Goal: Task Accomplishment & Management: Manage account settings

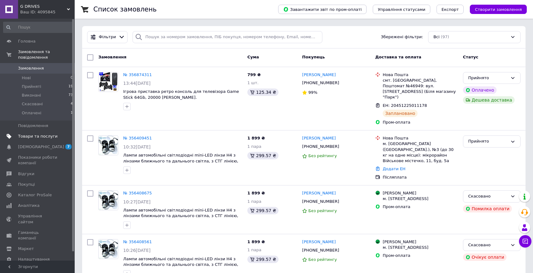
click at [33, 139] on span "Товари та послуги" at bounding box center [38, 137] width 40 height 6
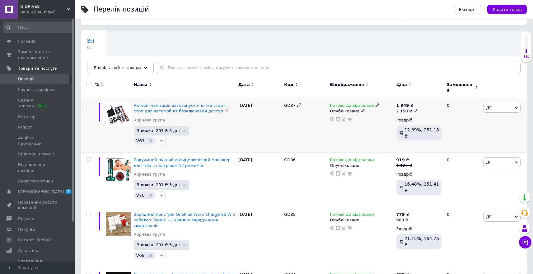
scroll to position [61, 0]
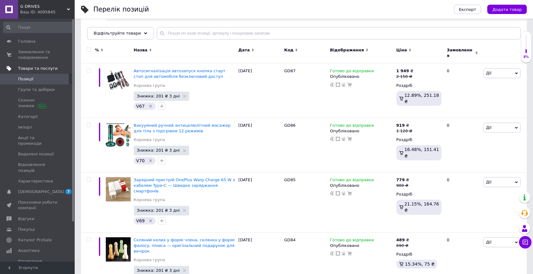
click at [23, 69] on span "Товари та послуги" at bounding box center [38, 69] width 40 height 6
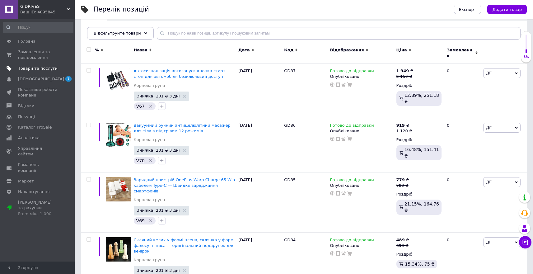
click at [24, 69] on span "Товари та послуги" at bounding box center [38, 69] width 40 height 6
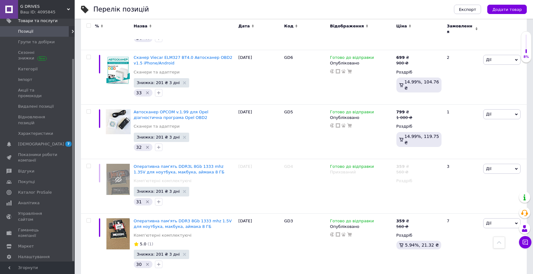
scroll to position [4673, 0]
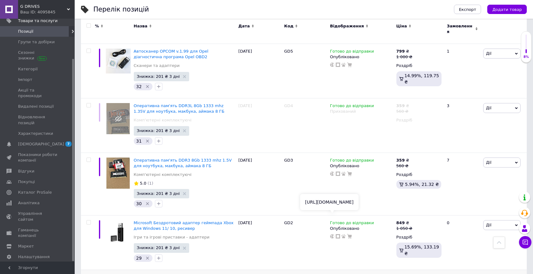
click at [333, 234] on icon at bounding box center [332, 236] width 4 height 4
click at [332, 171] on use at bounding box center [332, 173] width 4 height 4
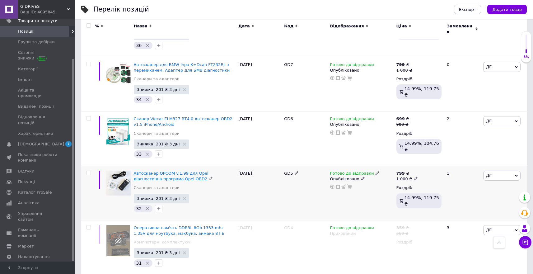
scroll to position [4551, 0]
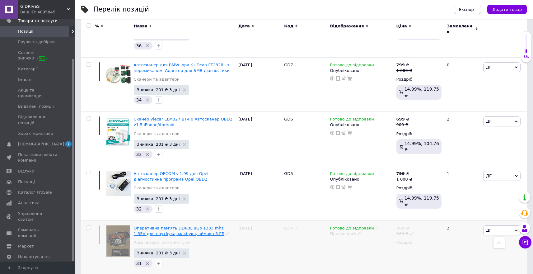
click at [176, 226] on span "Оперативна пам'ять DDR3L 8Gb 1333 mhz 1.35V для ноутбука, макбука, аймака 8 ГБ" at bounding box center [179, 231] width 91 height 10
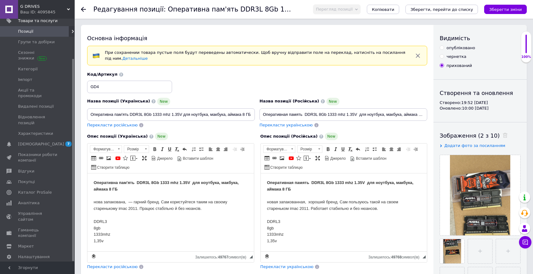
click at [454, 46] on div "опубліковано" at bounding box center [460, 48] width 29 height 6
click at [444, 46] on input "опубліковано" at bounding box center [442, 47] width 4 height 4
radio input "true"
click at [346, 4] on span "Перегляд позиції" at bounding box center [337, 9] width 48 height 10
click at [360, 20] on li "Зберегти та переглянути на сайті" at bounding box center [361, 21] width 97 height 9
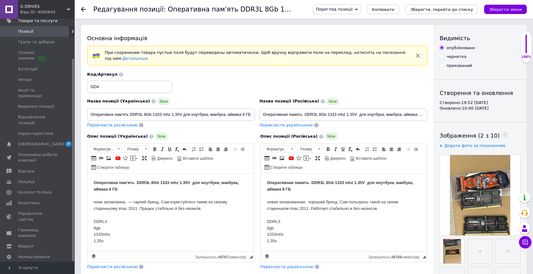
click at [454, 67] on div "прихований" at bounding box center [459, 66] width 26 height 6
click at [444, 67] on input "прихований" at bounding box center [442, 65] width 4 height 4
radio input "true"
click at [502, 12] on button "Зберегти зміни" at bounding box center [505, 9] width 43 height 9
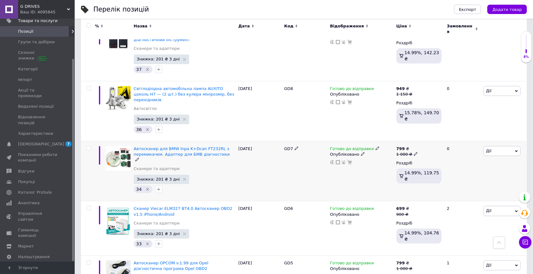
scroll to position [4489, 0]
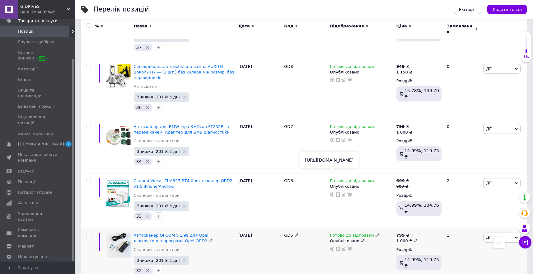
click at [332, 246] on use at bounding box center [332, 248] width 4 height 4
click at [333, 192] on use at bounding box center [332, 194] width 4 height 4
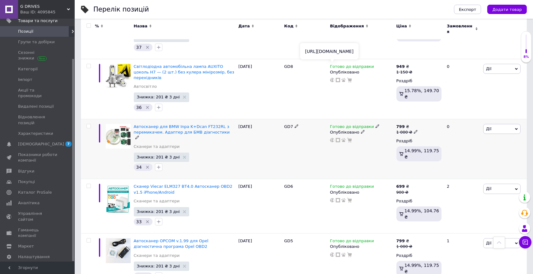
click at [333, 138] on icon at bounding box center [332, 140] width 4 height 4
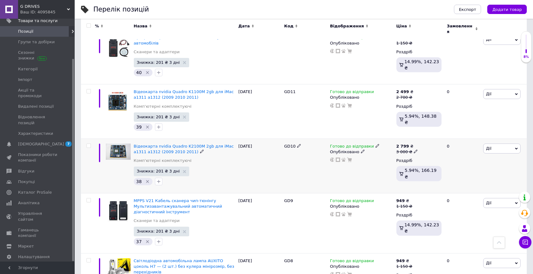
scroll to position [4286, 0]
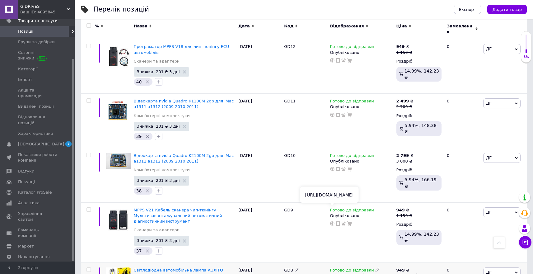
click at [332, 221] on use at bounding box center [332, 223] width 4 height 4
click at [331, 167] on icon at bounding box center [332, 169] width 4 height 4
click at [332, 113] on use at bounding box center [332, 115] width 4 height 4
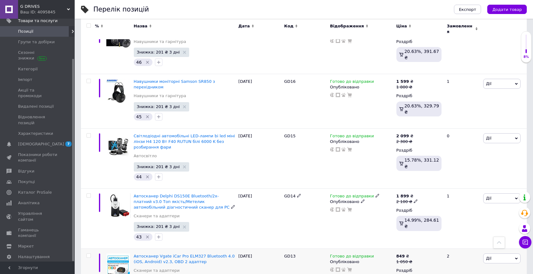
scroll to position [4024, 0]
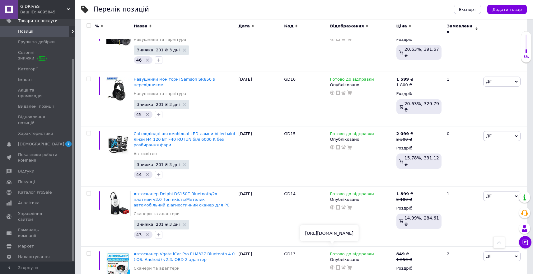
click at [332, 265] on use at bounding box center [332, 267] width 4 height 4
click at [332, 205] on use at bounding box center [332, 207] width 4 height 4
click at [331, 145] on icon at bounding box center [332, 147] width 4 height 4
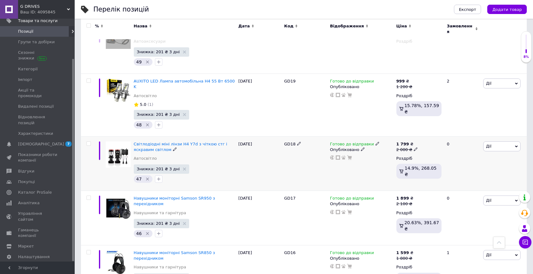
scroll to position [3843, 0]
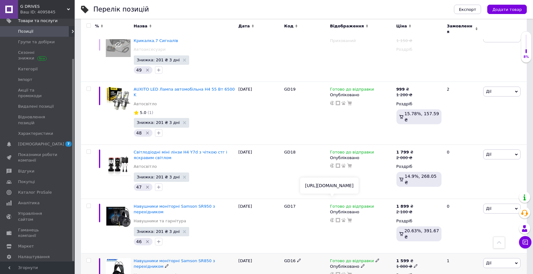
click at [332, 272] on use at bounding box center [332, 274] width 4 height 4
click at [333, 218] on icon at bounding box center [332, 220] width 4 height 4
click at [331, 163] on use at bounding box center [332, 165] width 4 height 4
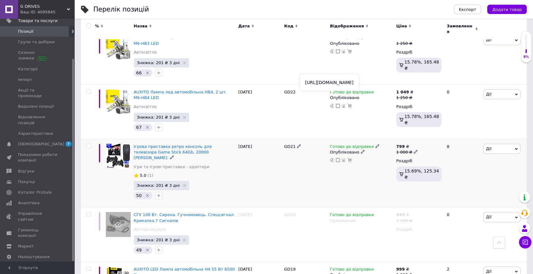
scroll to position [3662, 0]
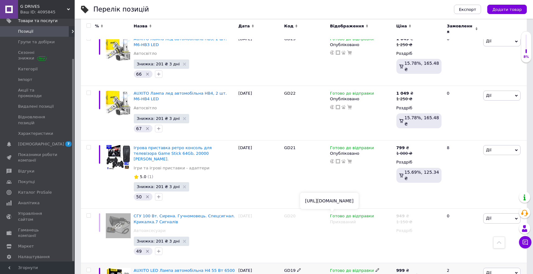
click at [195, 213] on span "СГУ 100 Вт. Сирена. Гучномовець. Спецсигнал. Крикалка.7 Сигналів" at bounding box center [184, 218] width 101 height 10
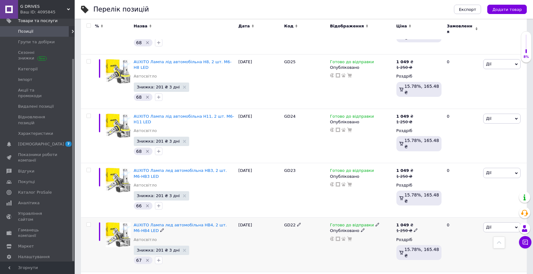
scroll to position [3529, 0]
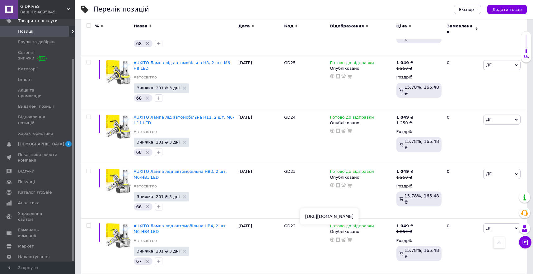
click at [332, 237] on use at bounding box center [332, 239] width 4 height 4
click at [333, 183] on use at bounding box center [332, 185] width 4 height 4
click at [332, 128] on use at bounding box center [332, 130] width 4 height 4
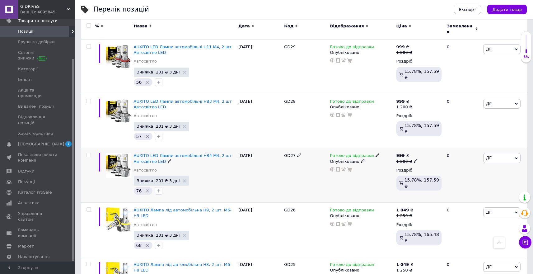
scroll to position [3320, 0]
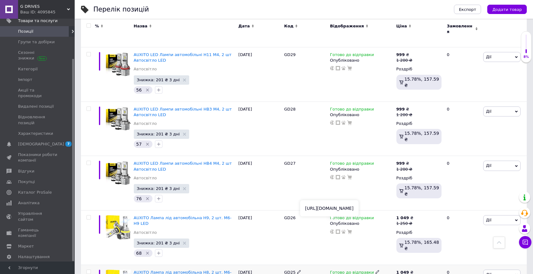
click at [332, 229] on use at bounding box center [332, 231] width 4 height 4
click at [332, 175] on use at bounding box center [332, 177] width 4 height 4
click at [332, 120] on icon at bounding box center [332, 122] width 4 height 4
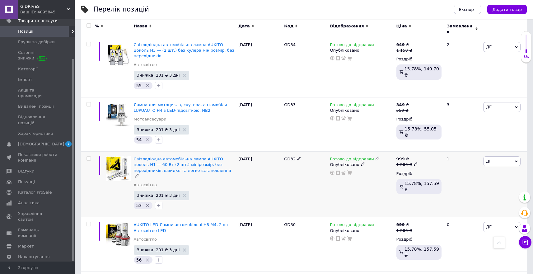
scroll to position [3100, 0]
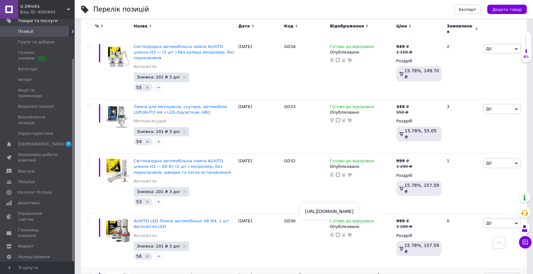
click at [333, 232] on icon at bounding box center [332, 234] width 4 height 4
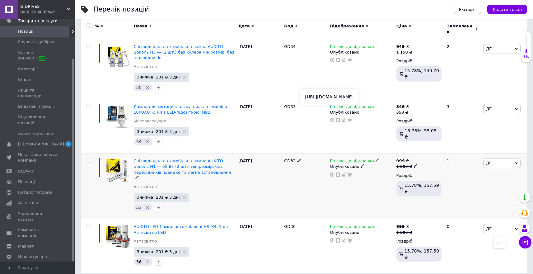
click at [331, 172] on use at bounding box center [332, 174] width 4 height 4
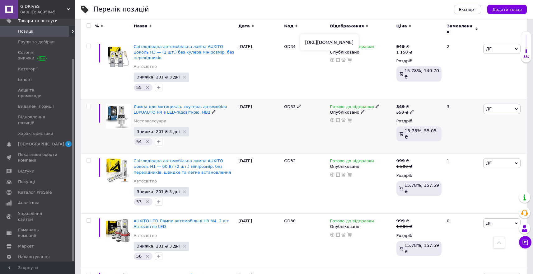
click at [333, 118] on use at bounding box center [332, 120] width 4 height 4
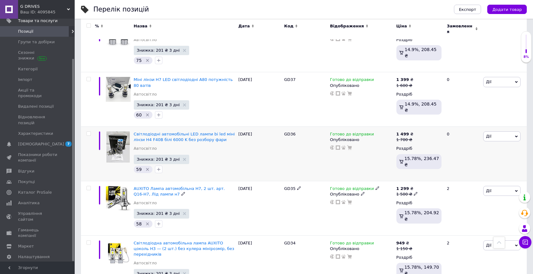
scroll to position [2872, 0]
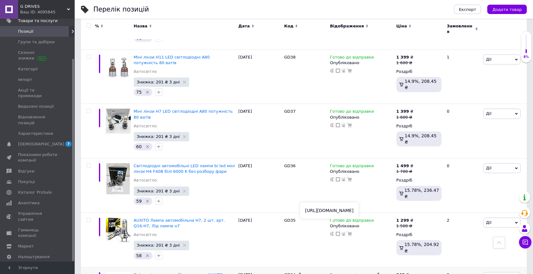
click at [333, 231] on icon at bounding box center [332, 233] width 4 height 4
click at [331, 177] on use at bounding box center [332, 179] width 4 height 4
click at [332, 123] on icon at bounding box center [332, 125] width 4 height 4
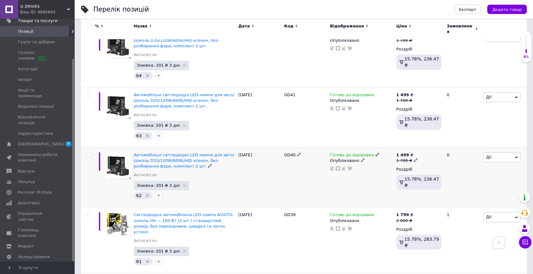
scroll to position [2647, 0]
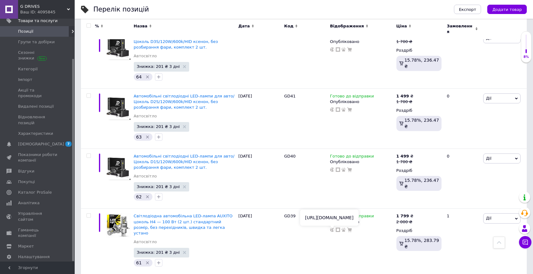
click at [331, 227] on use at bounding box center [332, 229] width 4 height 4
click at [331, 167] on icon at bounding box center [332, 169] width 4 height 4
click at [331, 107] on icon at bounding box center [332, 109] width 4 height 4
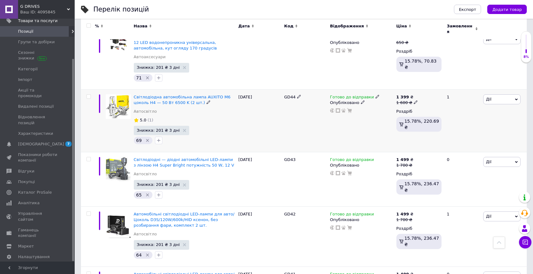
scroll to position [2420, 0]
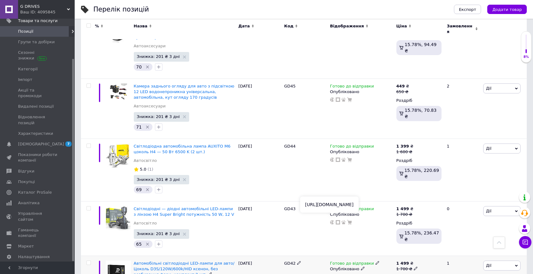
click at [333, 273] on icon at bounding box center [332, 276] width 4 height 4
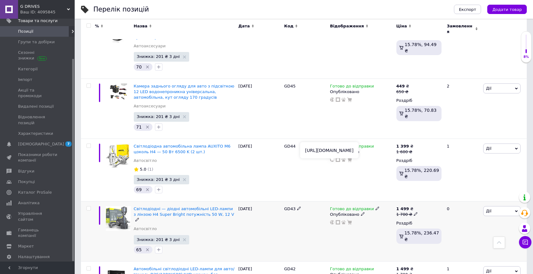
click at [332, 220] on use at bounding box center [332, 222] width 4 height 4
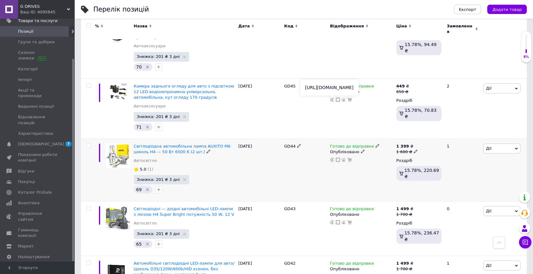
click at [331, 157] on icon at bounding box center [332, 159] width 4 height 4
click at [332, 97] on use at bounding box center [332, 99] width 4 height 4
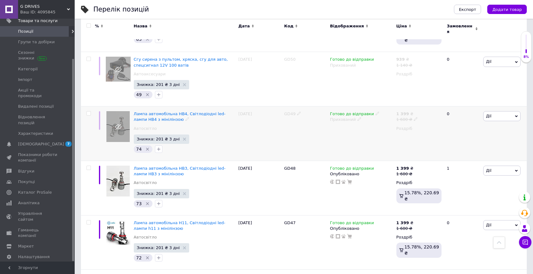
scroll to position [2161, 0]
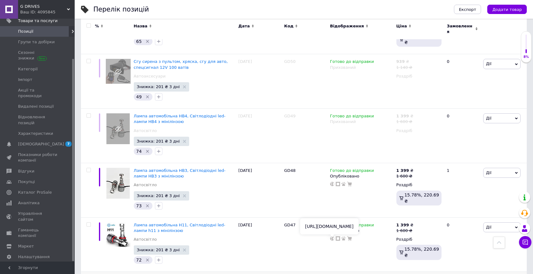
click at [332, 236] on use at bounding box center [332, 238] width 4 height 4
click at [331, 182] on use at bounding box center [332, 184] width 4 height 4
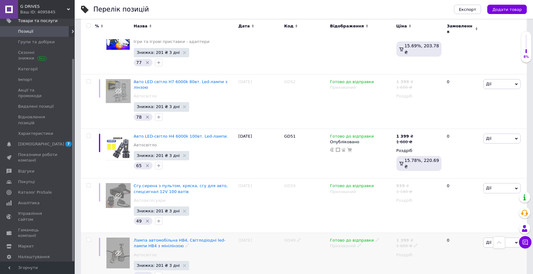
scroll to position [2037, 0]
click at [197, 238] on span "Лампа автомобільна HB4, Світлодіодні led-лампи HB4 з мінілінзою" at bounding box center [180, 243] width 92 height 10
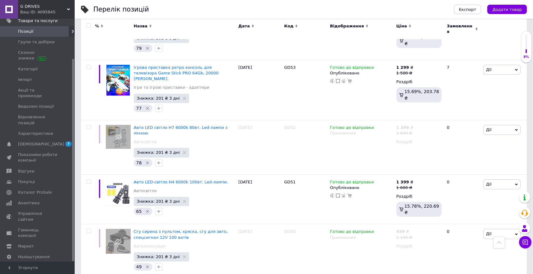
scroll to position [1990, 0]
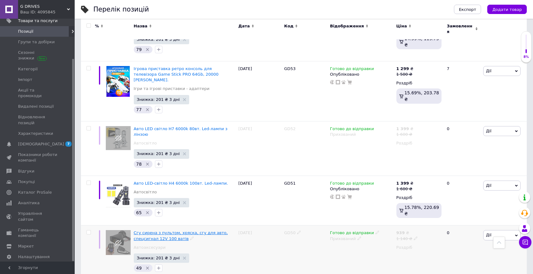
click at [174, 230] on span "Сгу сирена з пультом, хряска, сгу для авто, спецсигнал 12V 100 ватів" at bounding box center [181, 235] width 94 height 10
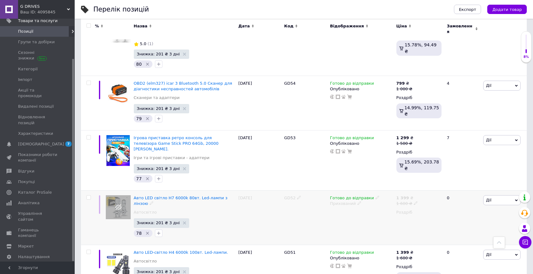
scroll to position [1916, 0]
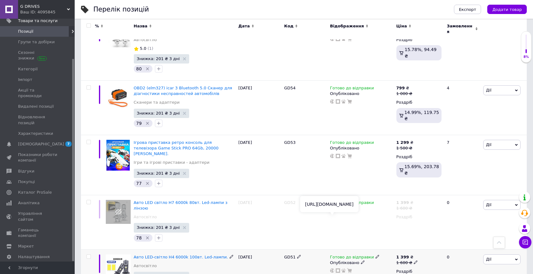
click at [333, 268] on icon at bounding box center [332, 270] width 4 height 4
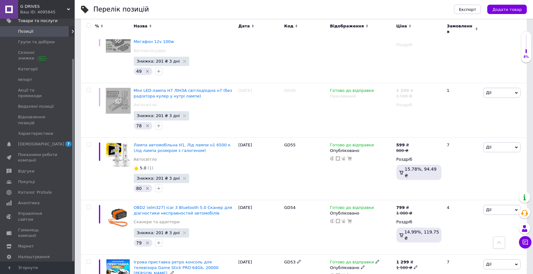
scroll to position [1796, 0]
click at [331, 273] on use at bounding box center [332, 276] width 4 height 4
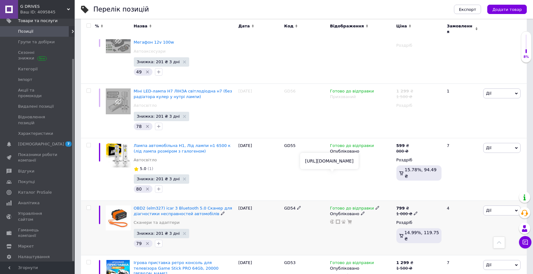
click at [331, 219] on icon at bounding box center [332, 221] width 4 height 4
click at [333, 157] on use at bounding box center [332, 159] width 4 height 4
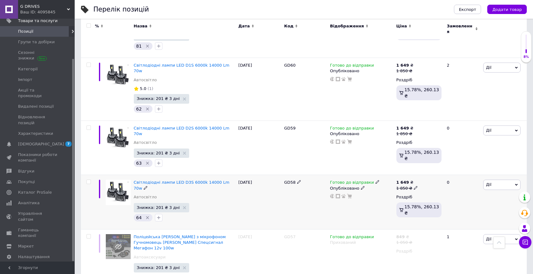
scroll to position [1535, 0]
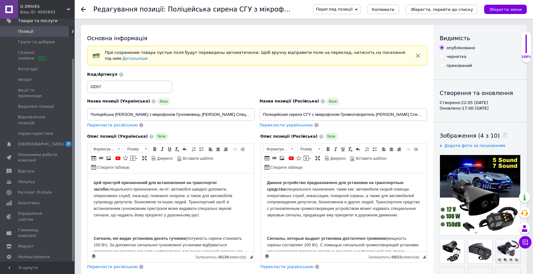
click at [458, 61] on div "опубліковано чернетка прихований" at bounding box center [480, 56] width 81 height 23
click at [457, 64] on div "прихований" at bounding box center [459, 66] width 26 height 6
click at [444, 64] on input "прихований" at bounding box center [442, 65] width 4 height 4
radio input "true"
click at [497, 12] on button "Зберегти зміни" at bounding box center [505, 9] width 43 height 9
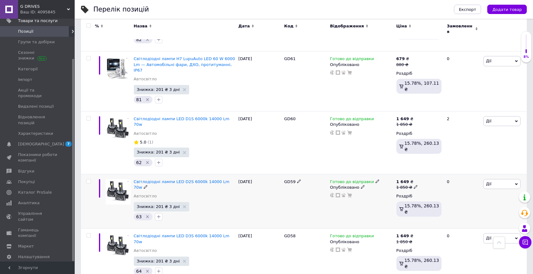
scroll to position [1514, 0]
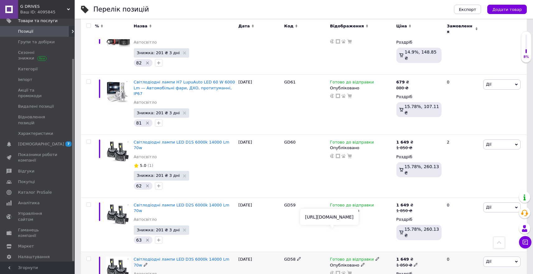
click at [333, 271] on icon at bounding box center [332, 273] width 4 height 4
click at [332, 216] on use at bounding box center [332, 218] width 4 height 4
click at [333, 154] on icon at bounding box center [332, 156] width 4 height 4
click at [332, 94] on use at bounding box center [332, 96] width 4 height 4
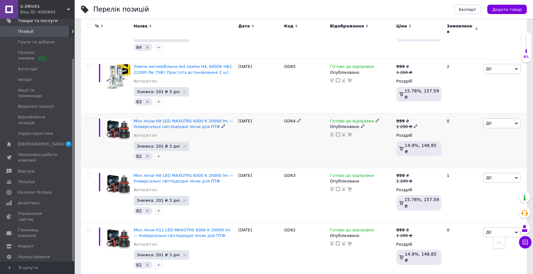
scroll to position [1310, 0]
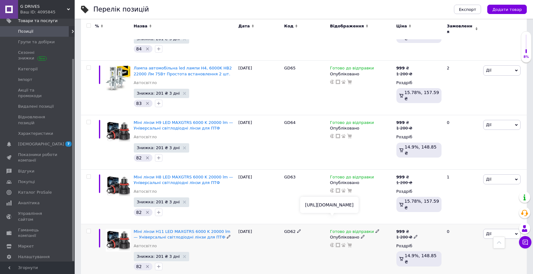
click at [332, 243] on use at bounding box center [332, 245] width 4 height 4
click at [332, 188] on use at bounding box center [332, 190] width 4 height 4
click at [330, 134] on use at bounding box center [332, 136] width 4 height 4
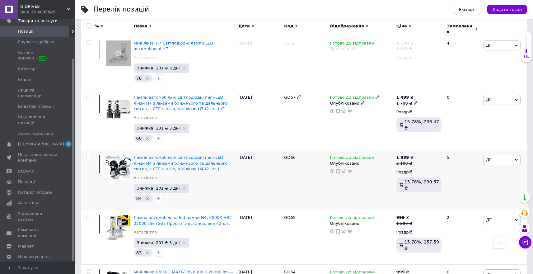
scroll to position [1161, 0]
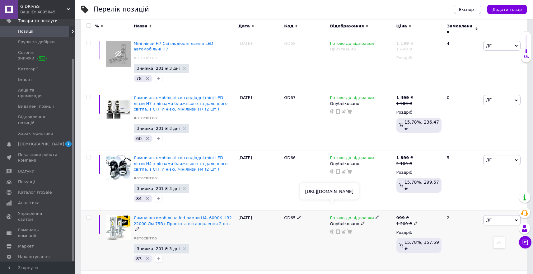
click at [331, 229] on icon at bounding box center [332, 231] width 4 height 4
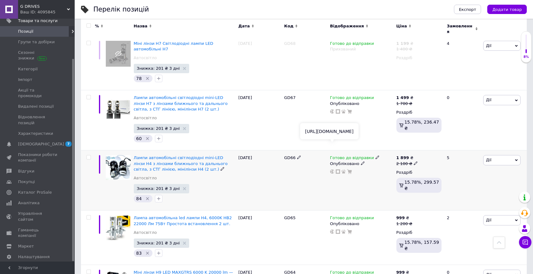
click at [331, 169] on icon at bounding box center [332, 171] width 4 height 4
click at [332, 109] on use at bounding box center [332, 111] width 4 height 4
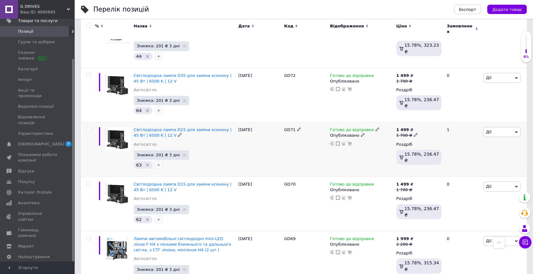
scroll to position [879, 0]
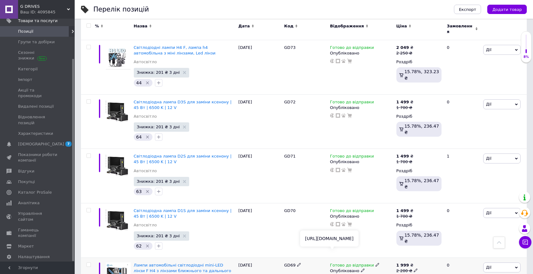
click at [332, 273] on icon at bounding box center [332, 278] width 4 height 4
click at [332, 222] on use at bounding box center [332, 224] width 4 height 4
click at [332, 168] on icon at bounding box center [332, 170] width 4 height 4
click at [332, 113] on use at bounding box center [332, 115] width 4 height 4
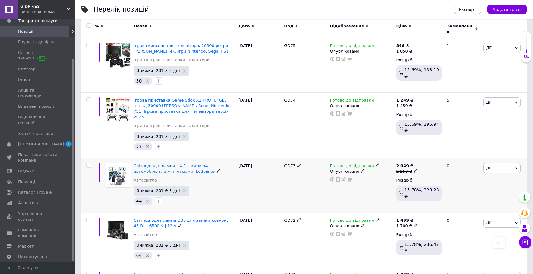
scroll to position [761, 0]
click at [332, 177] on use at bounding box center [332, 179] width 4 height 4
click at [333, 111] on use at bounding box center [332, 113] width 4 height 4
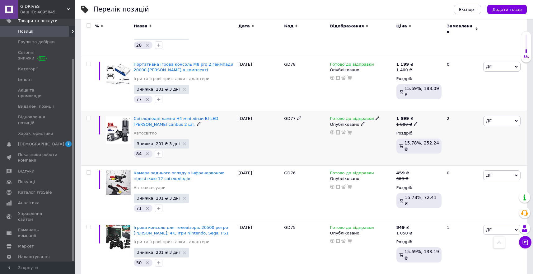
scroll to position [578, 0]
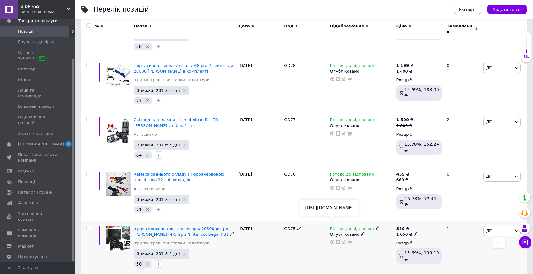
click at [331, 240] on icon at bounding box center [332, 242] width 4 height 4
click at [333, 186] on icon at bounding box center [332, 188] width 4 height 4
click at [332, 131] on use at bounding box center [332, 133] width 4 height 4
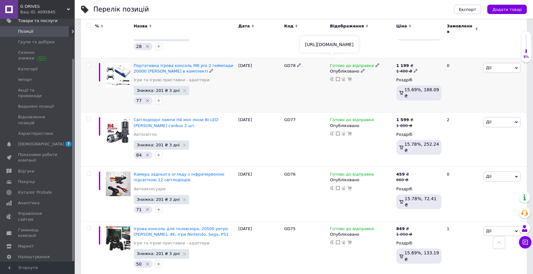
click at [331, 77] on icon at bounding box center [332, 79] width 4 height 4
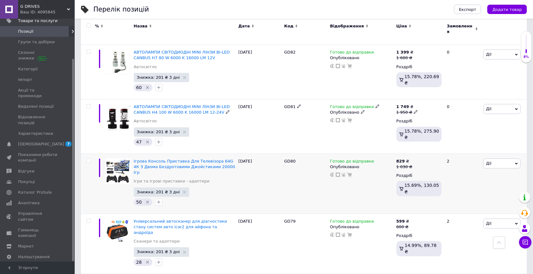
scroll to position [362, 0]
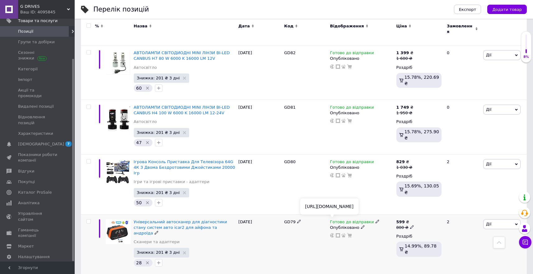
click at [332, 233] on use at bounding box center [332, 235] width 4 height 4
click at [331, 173] on icon at bounding box center [332, 175] width 4 height 4
click at [331, 119] on use at bounding box center [332, 121] width 4 height 4
click at [332, 64] on use at bounding box center [332, 66] width 4 height 4
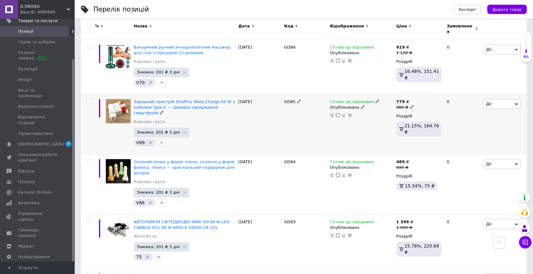
scroll to position [137, 0]
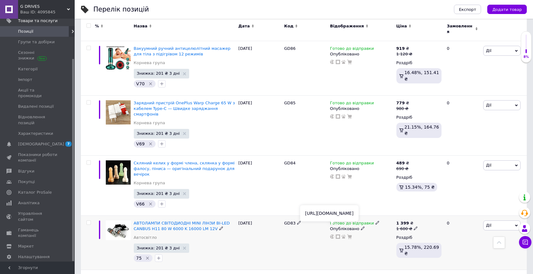
click at [332, 234] on use at bounding box center [332, 236] width 4 height 4
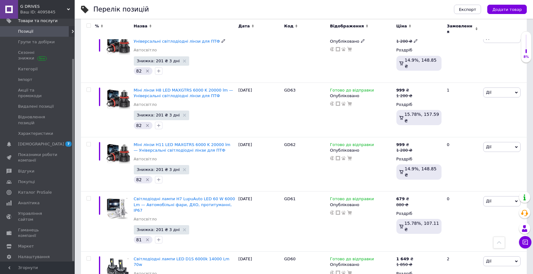
scroll to position [1671, 0]
